Goal: Information Seeking & Learning: Learn about a topic

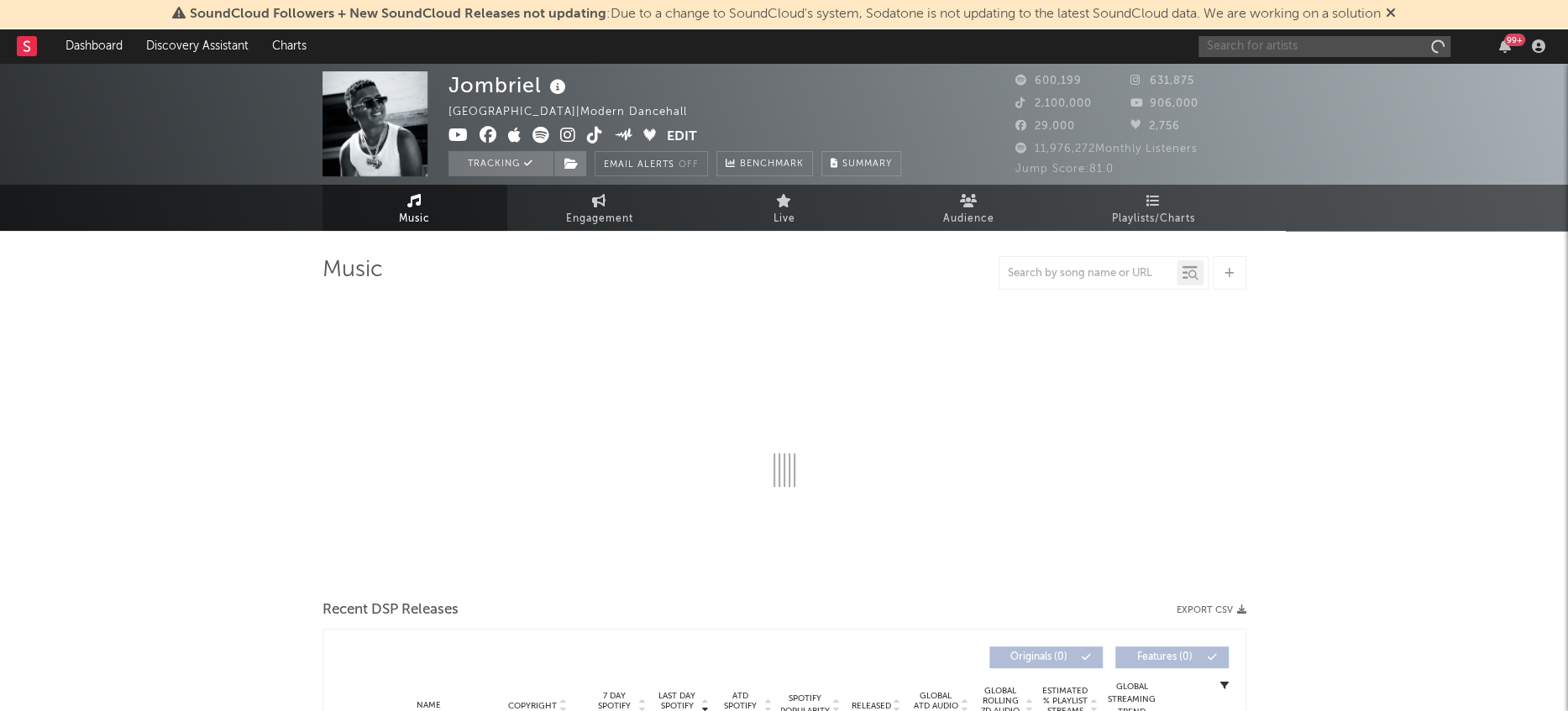
click at [1307, 43] on input "text" at bounding box center [1325, 46] width 252 height 21
type input "altafulla"
select select "6m"
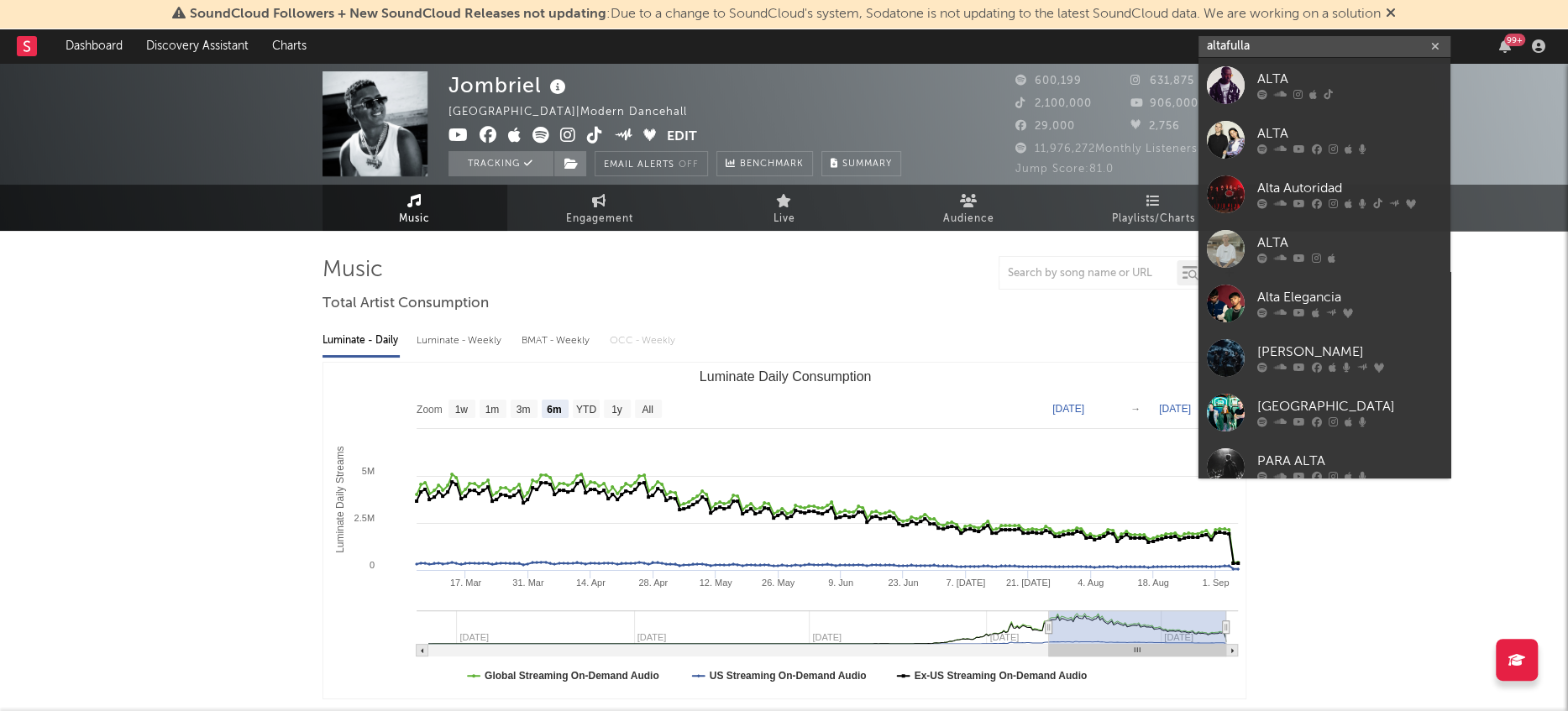
click at [1292, 45] on input "altafulla" at bounding box center [1325, 46] width 252 height 21
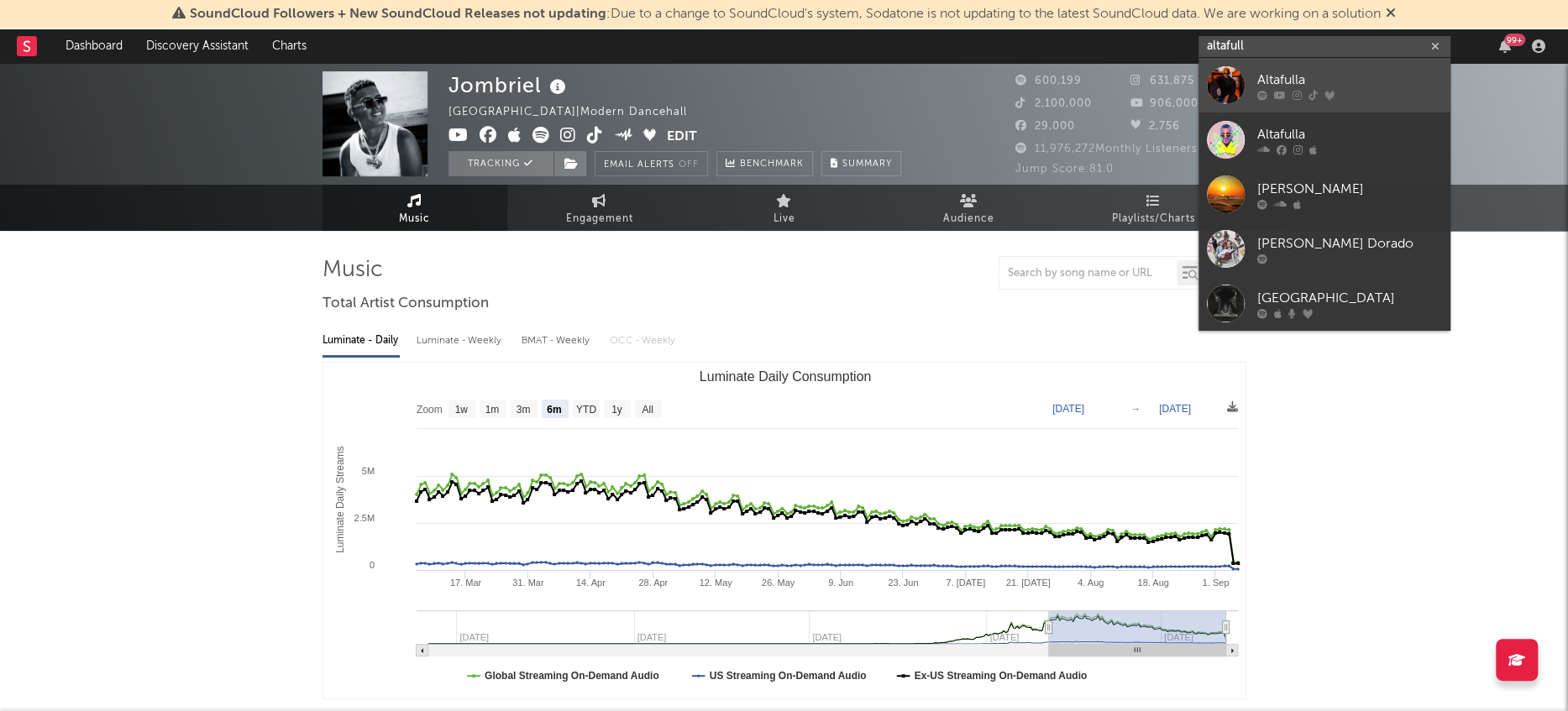
type input "altafull"
click at [1219, 97] on div at bounding box center [1225, 85] width 37 height 37
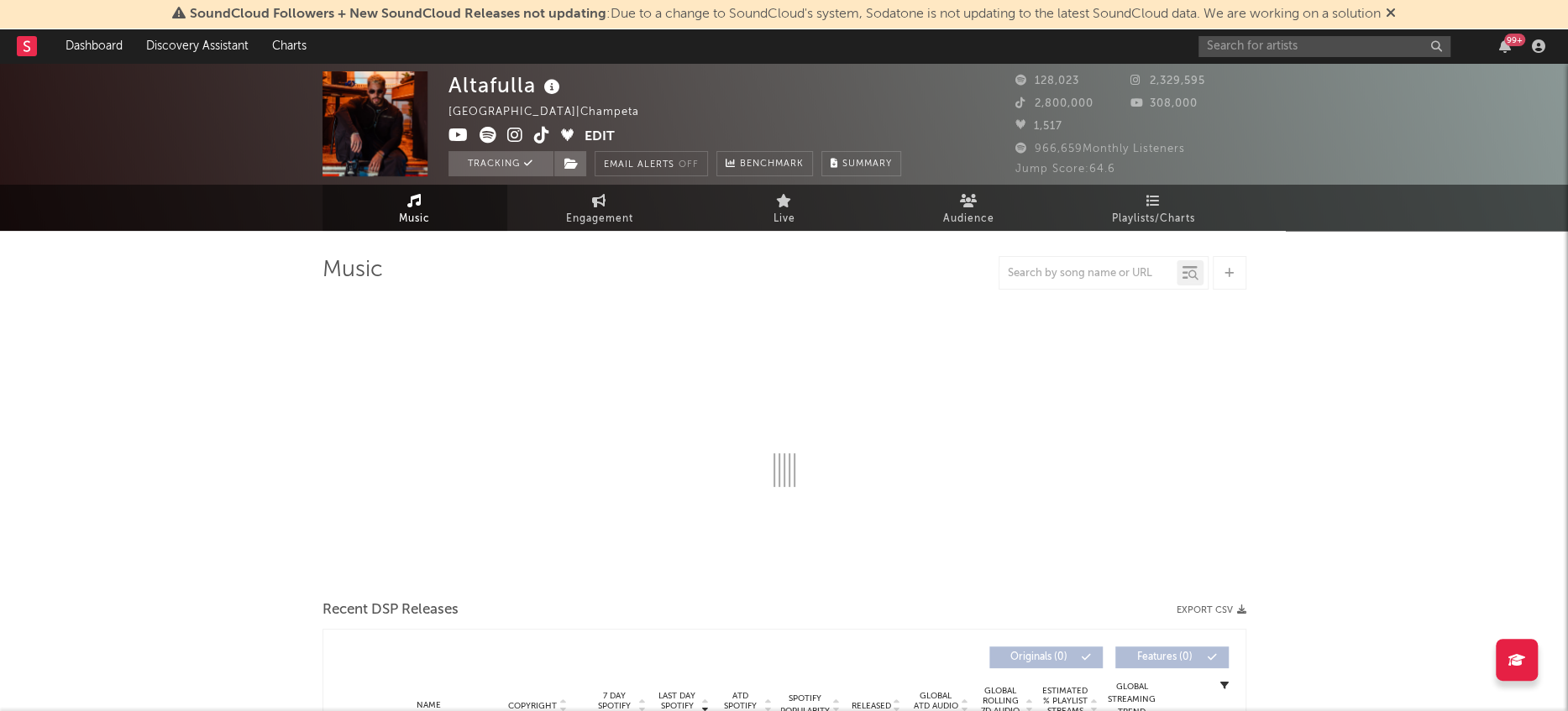
select select "6m"
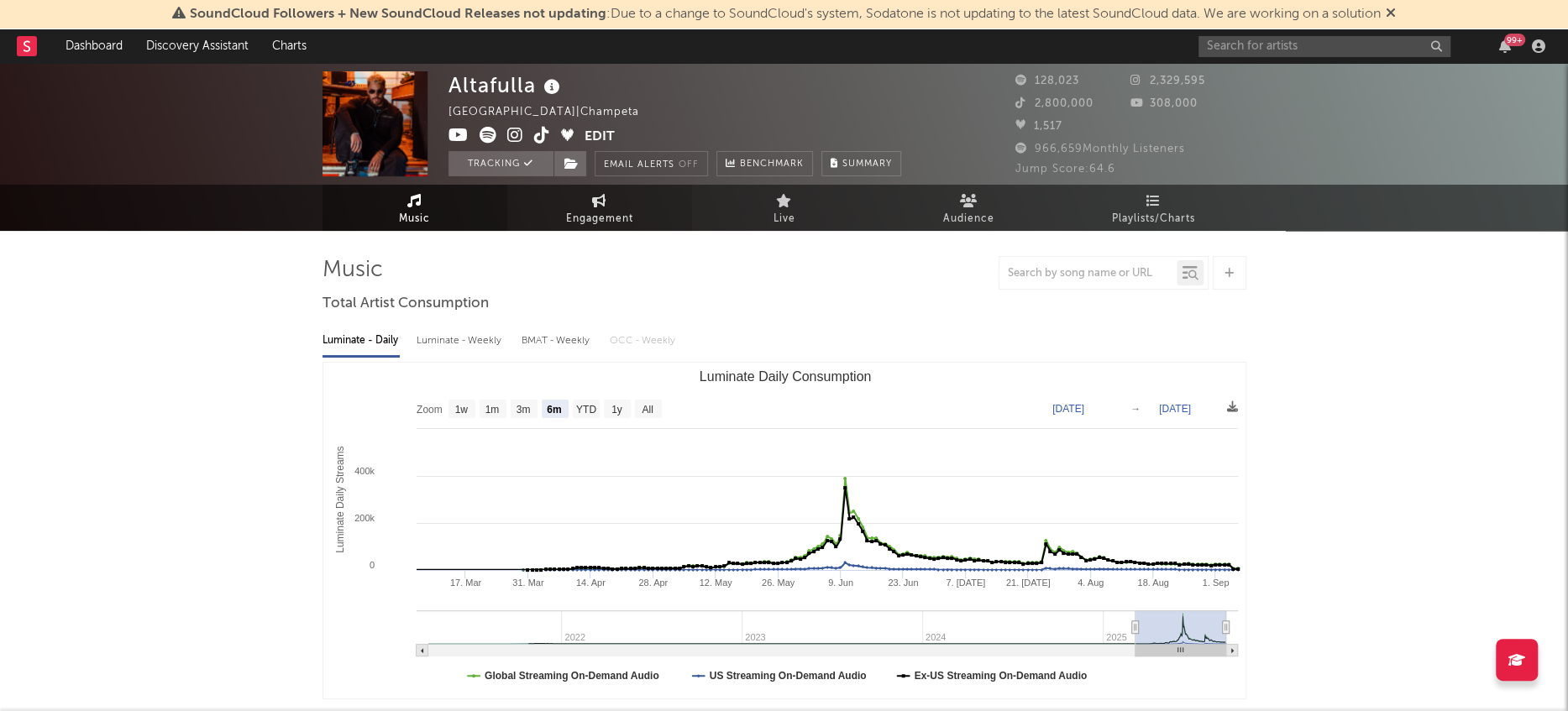
click at [606, 213] on span "Engagement" at bounding box center [599, 219] width 67 height 20
select select "1w"
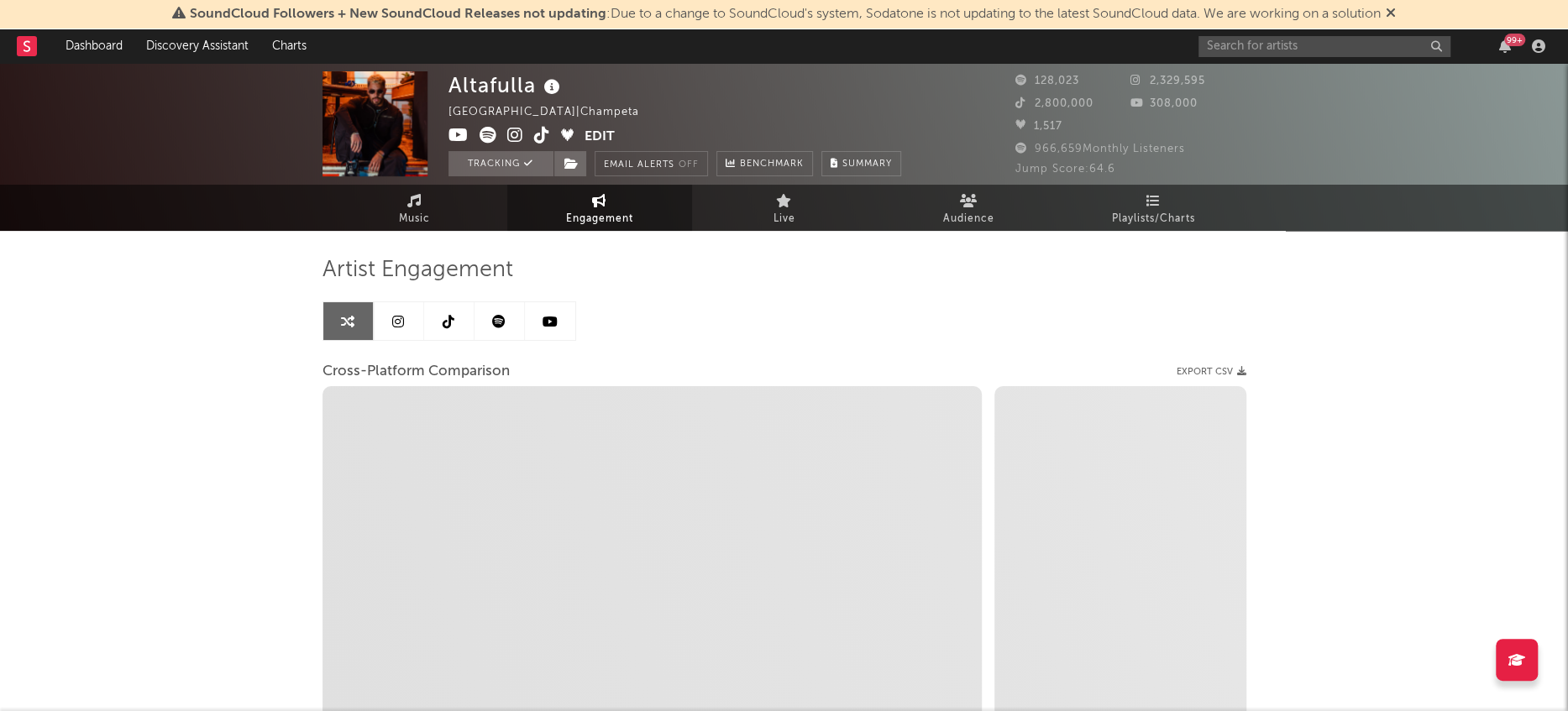
select select "1m"
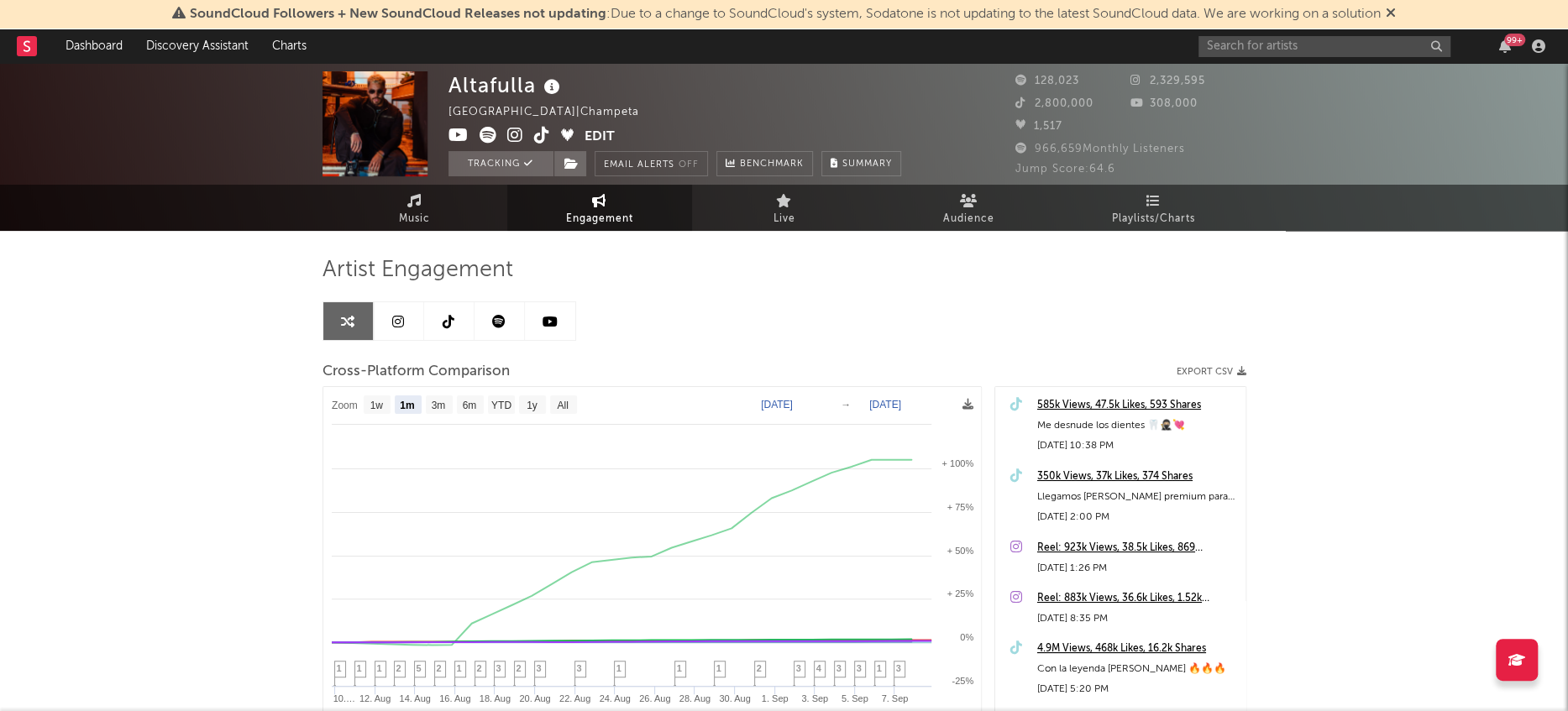
click at [499, 332] on link at bounding box center [499, 321] width 50 height 37
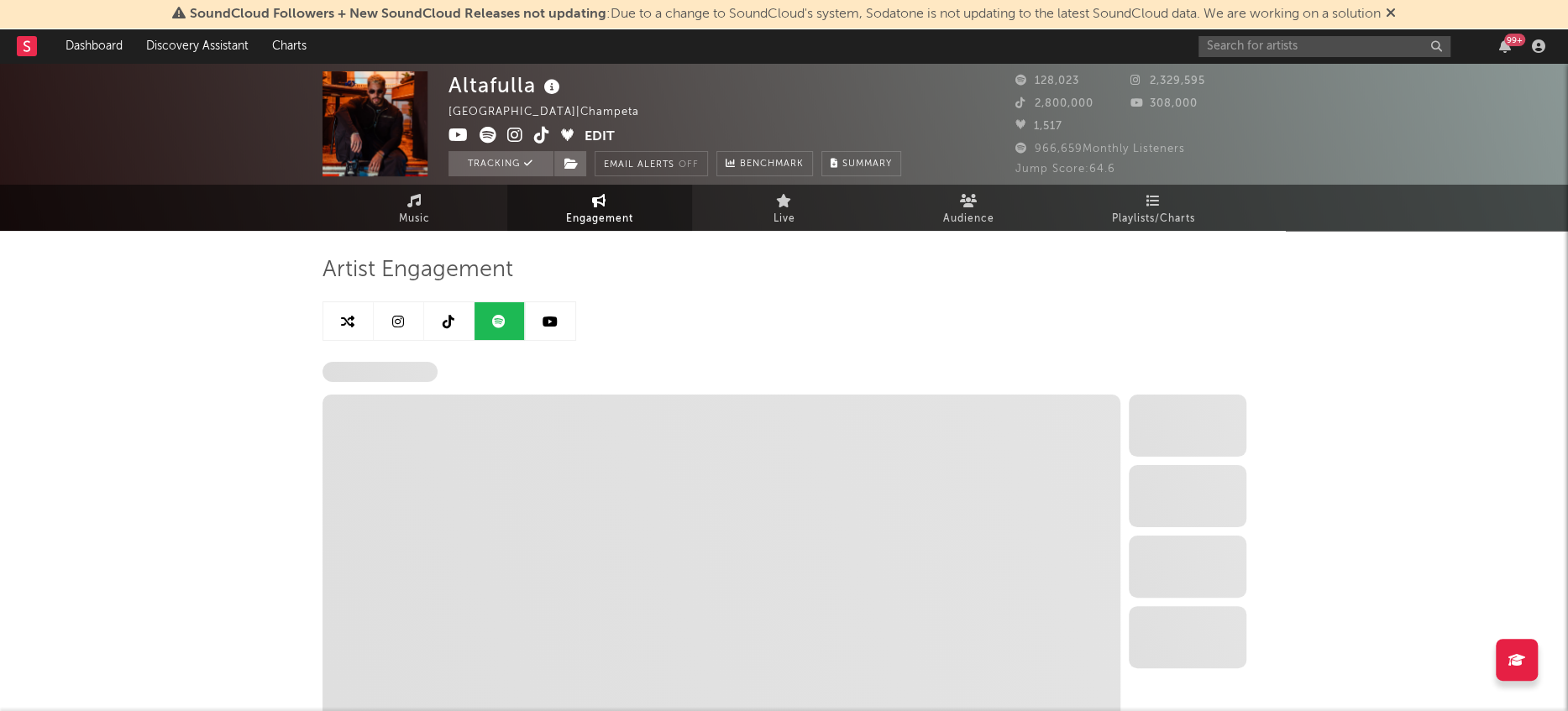
select select "6m"
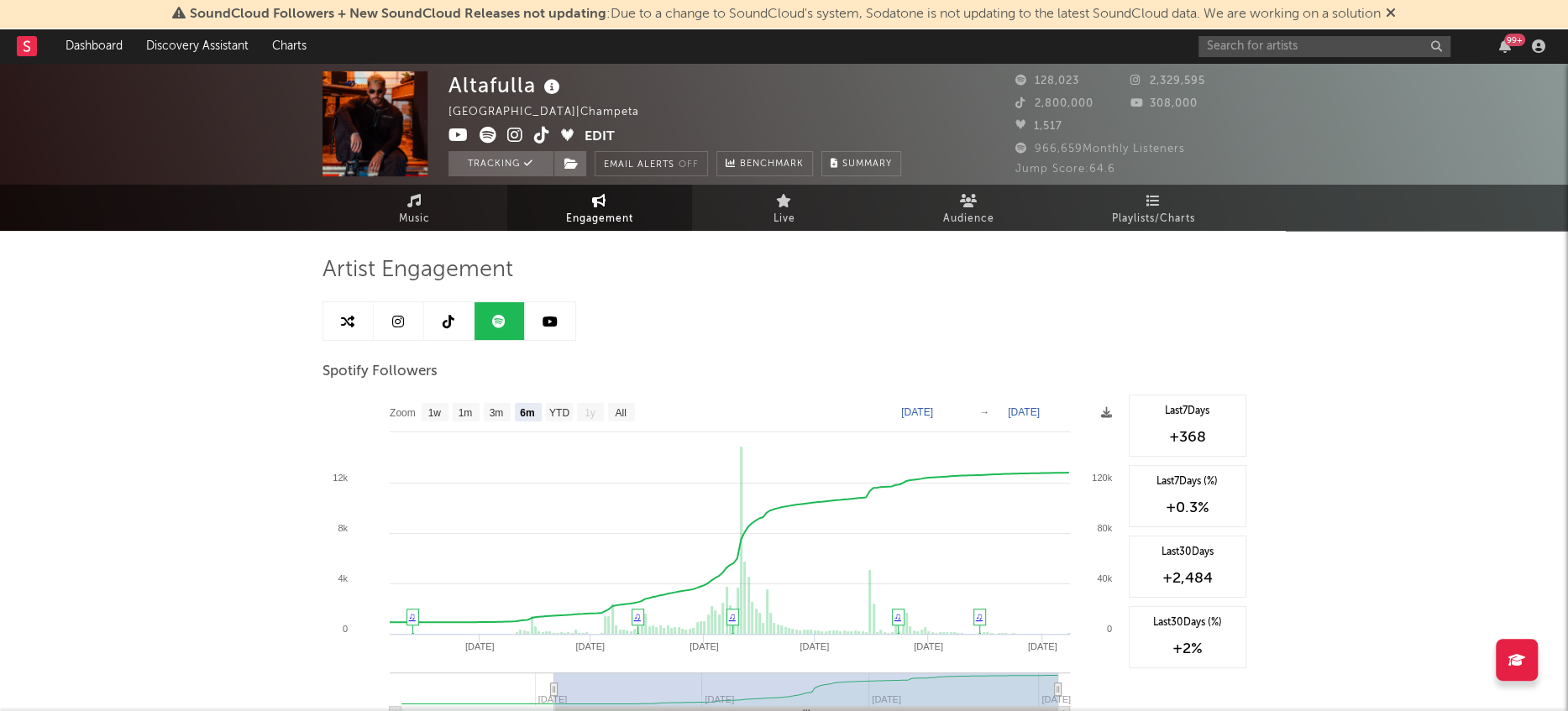
click at [406, 316] on link at bounding box center [399, 321] width 50 height 37
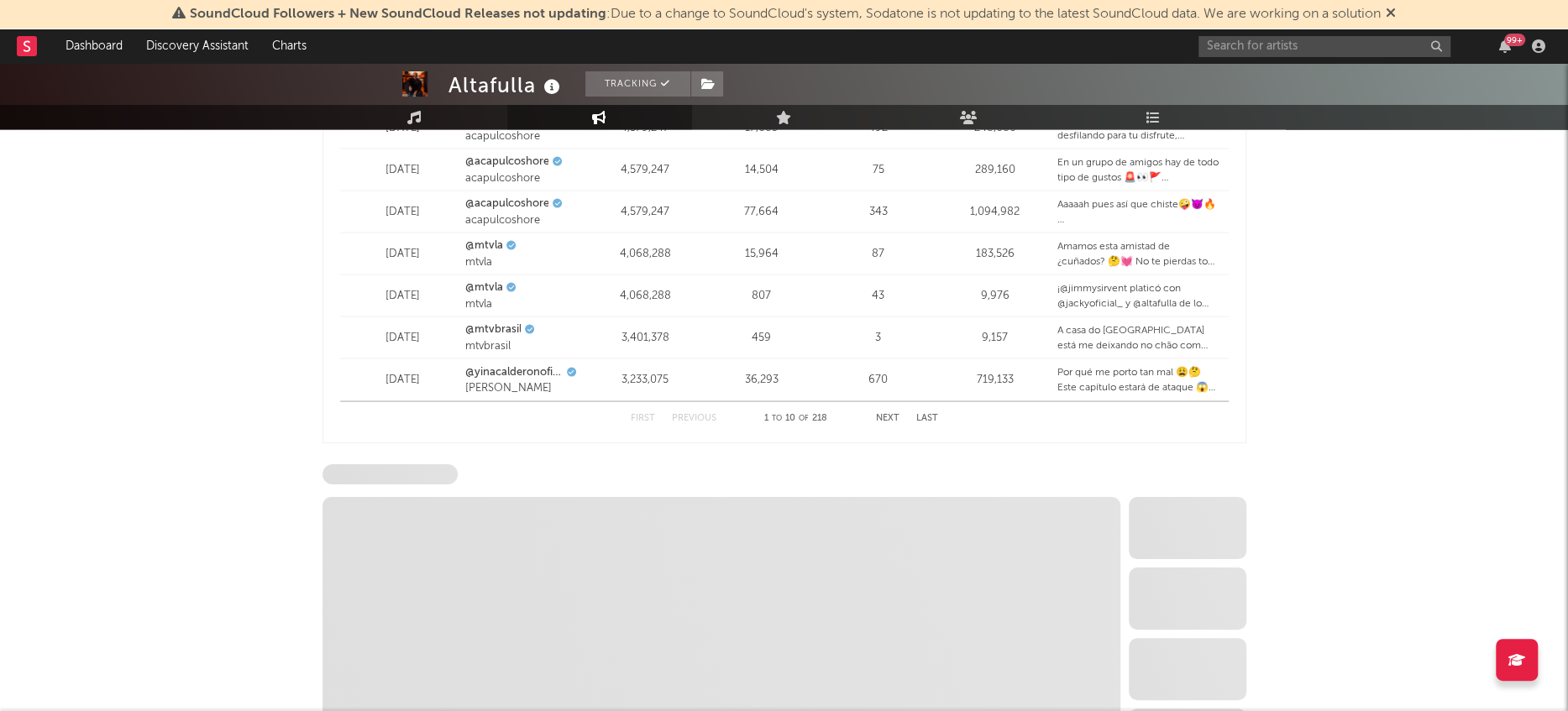
scroll to position [2503, 0]
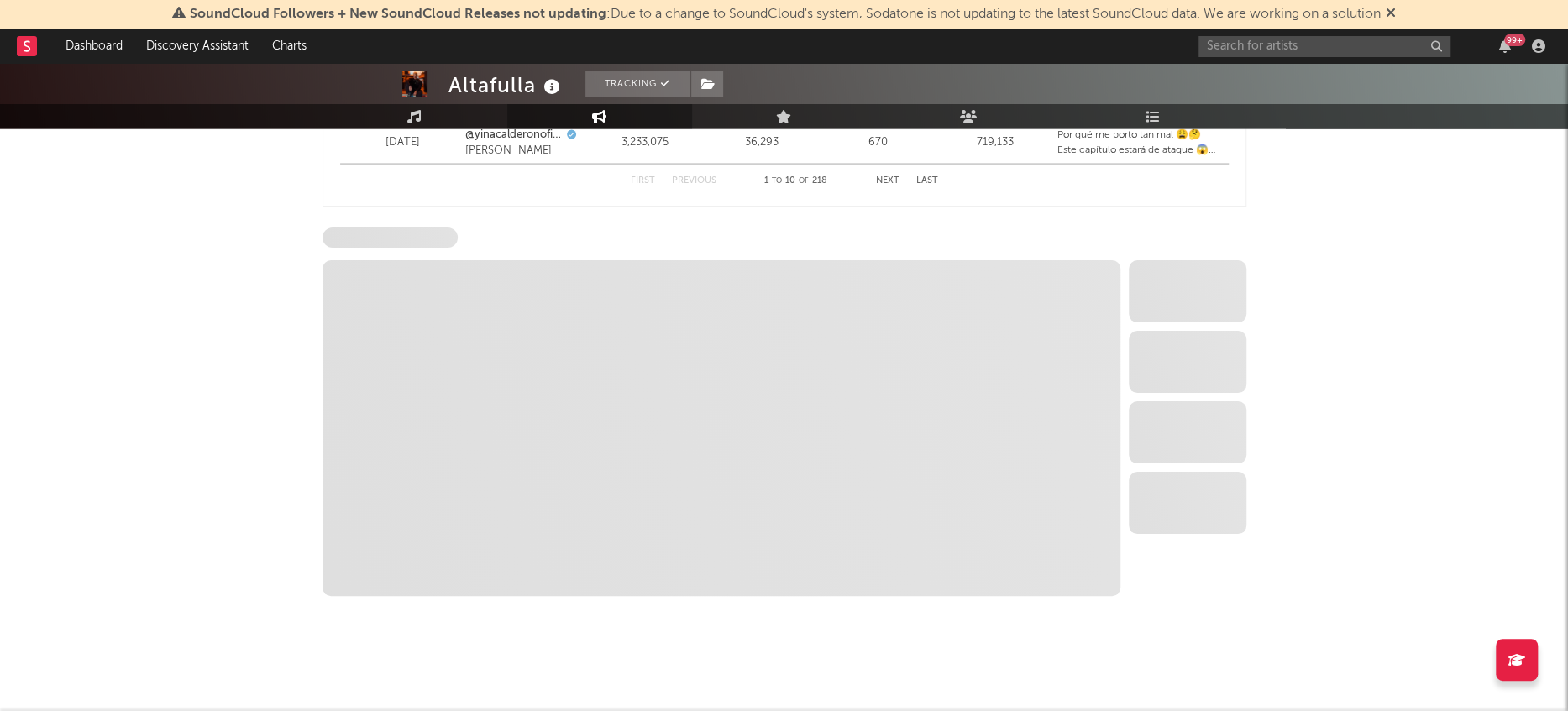
select select "1w"
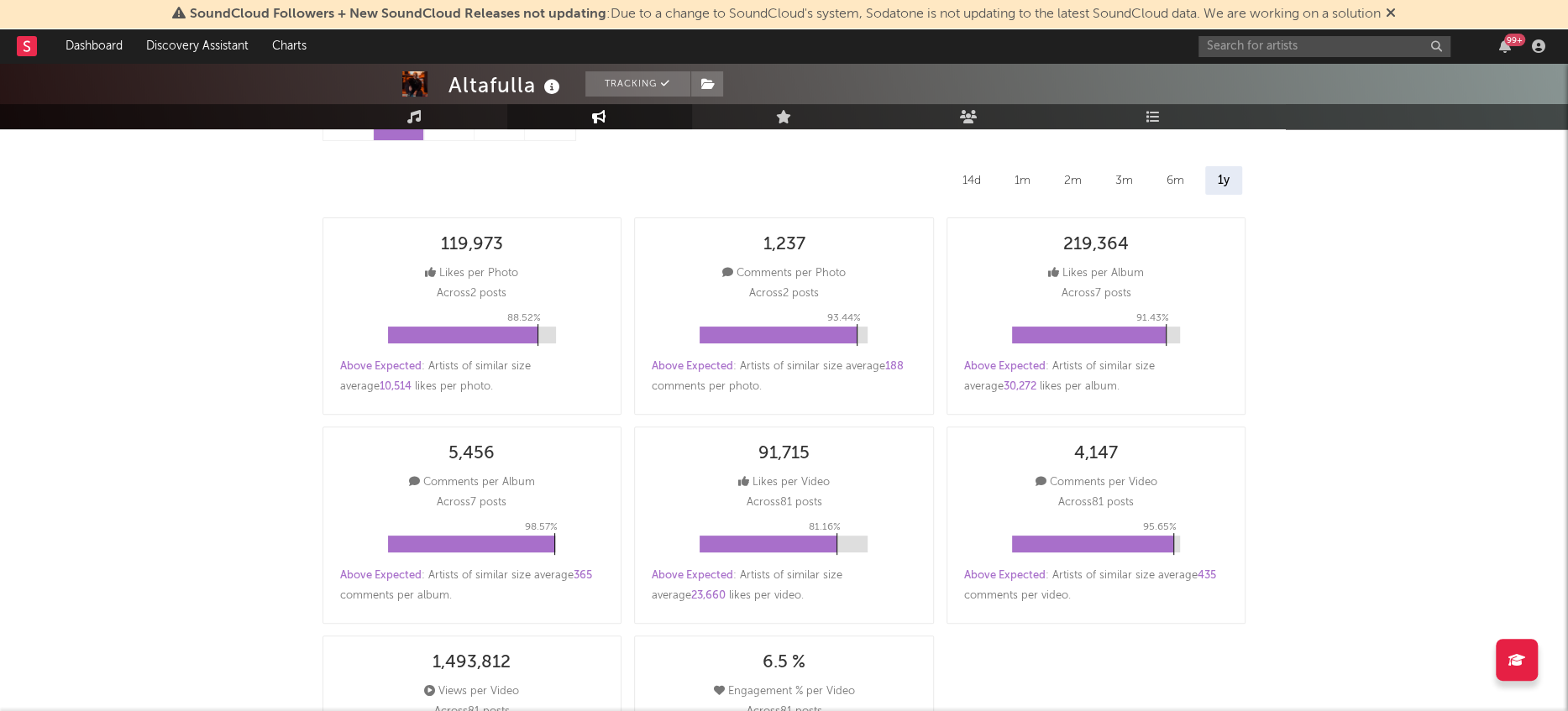
scroll to position [0, 0]
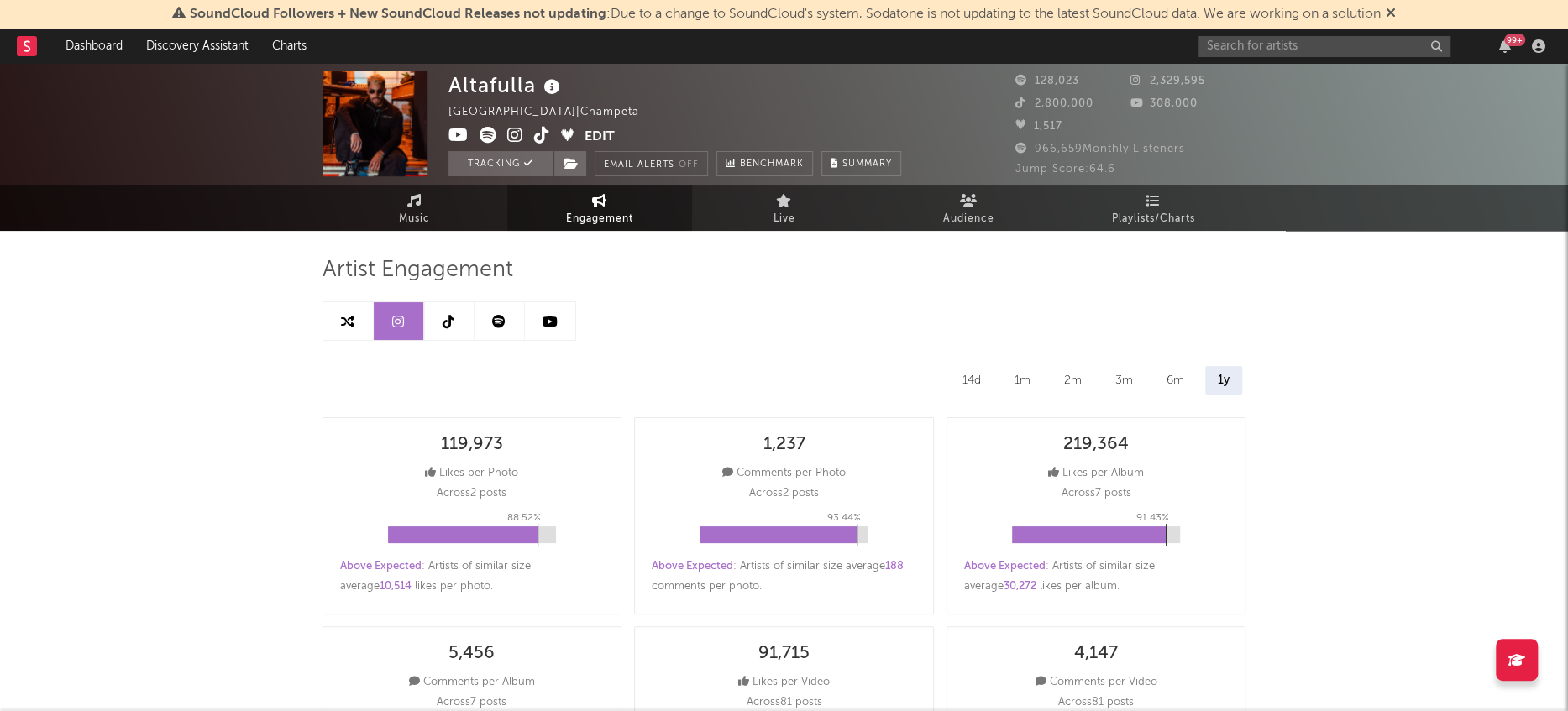
click at [432, 316] on link at bounding box center [449, 321] width 50 height 37
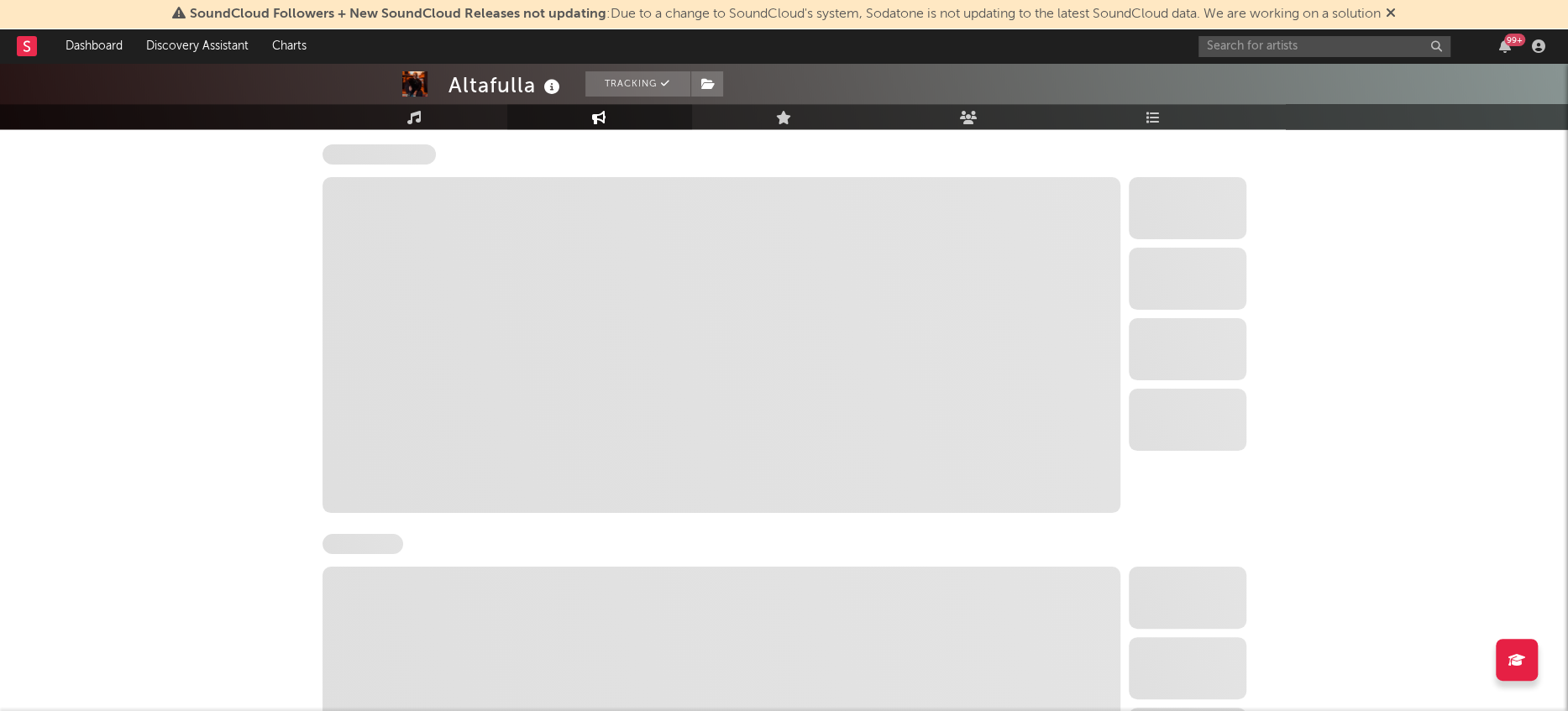
select select "6m"
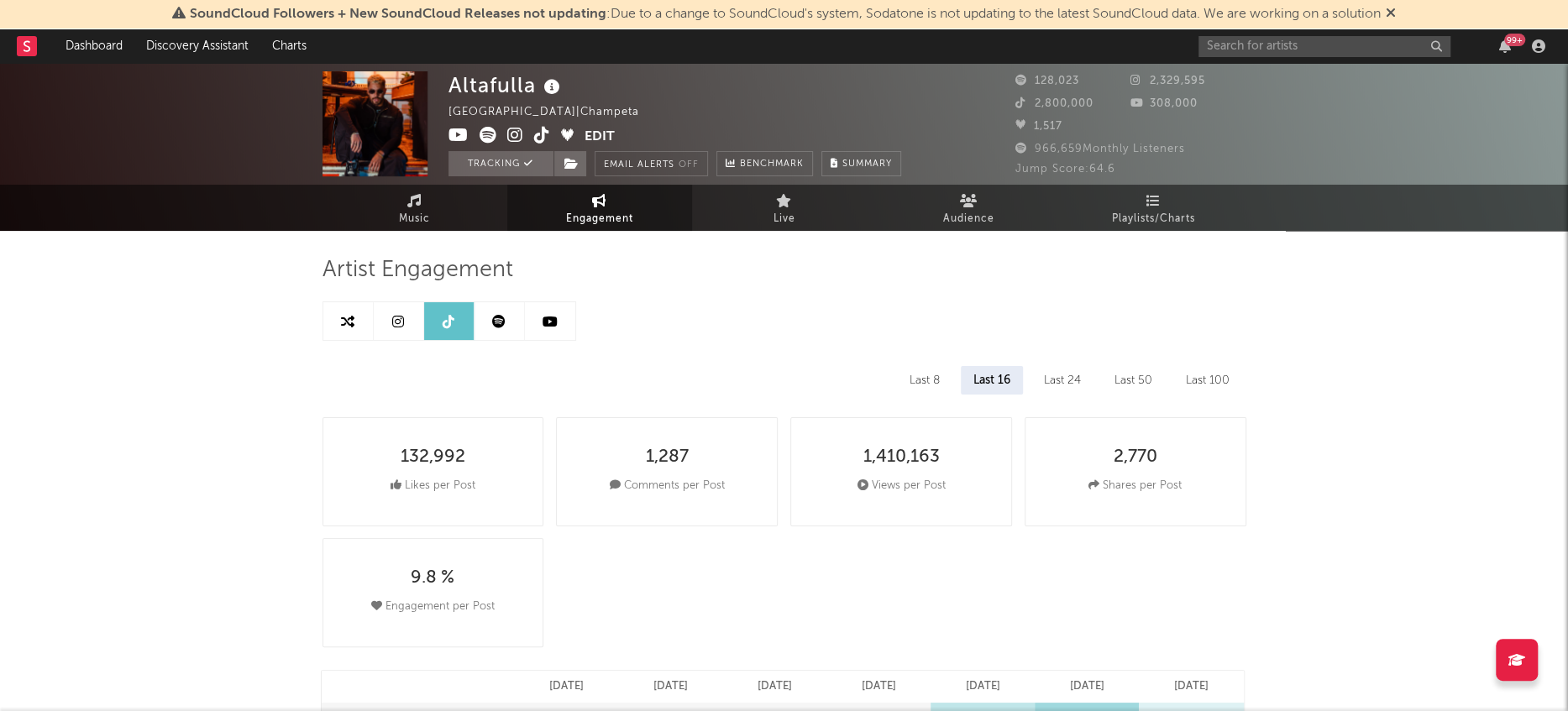
click at [506, 322] on link at bounding box center [499, 321] width 50 height 37
select select "6m"
